Goal: Information Seeking & Learning: Understand process/instructions

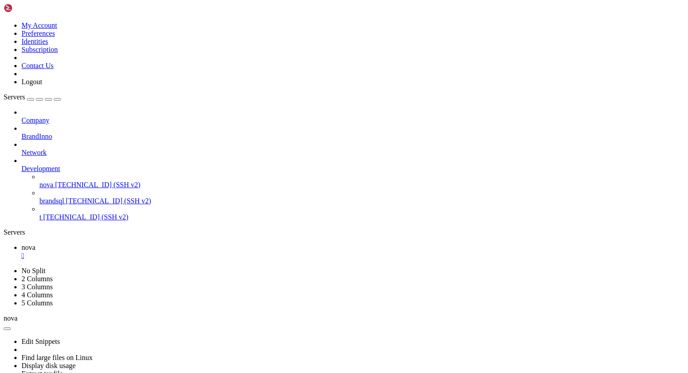
scroll to position [37978, 0]
drag, startPoint x: 8, startPoint y: 415, endPoint x: 93, endPoint y: 438, distance: 87.8
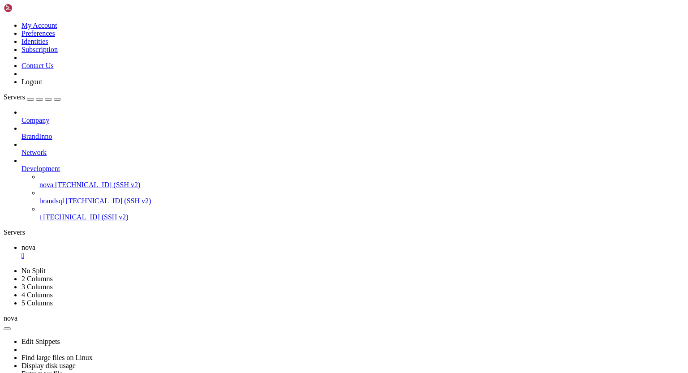
drag, startPoint x: 9, startPoint y: 652, endPoint x: 73, endPoint y: 681, distance: 71.2
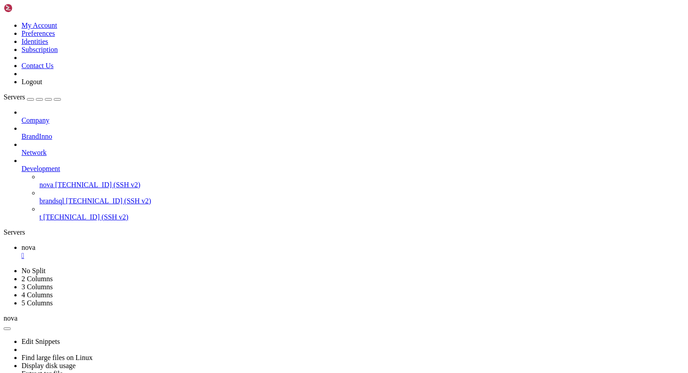
drag, startPoint x: 5, startPoint y: 600, endPoint x: 77, endPoint y: 633, distance: 79.0
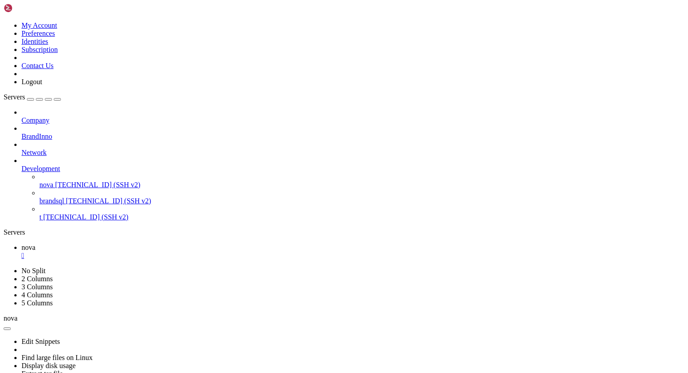
drag, startPoint x: 66, startPoint y: 646, endPoint x: 8, endPoint y: 603, distance: 72.7
drag, startPoint x: 7, startPoint y: 564, endPoint x: 77, endPoint y: 585, distance: 72.6
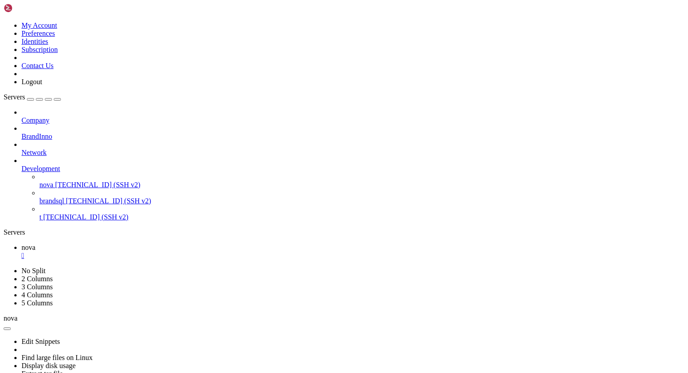
scroll to position [39692, 0]
drag, startPoint x: 401, startPoint y: 422, endPoint x: 166, endPoint y: 549, distance: 267.8
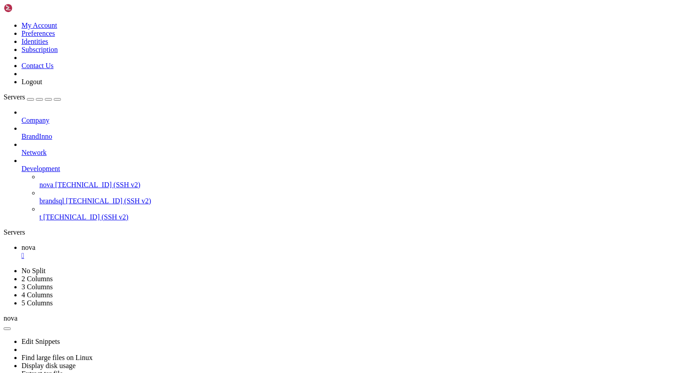
scroll to position [40035, 0]
